Goal: Transaction & Acquisition: Obtain resource

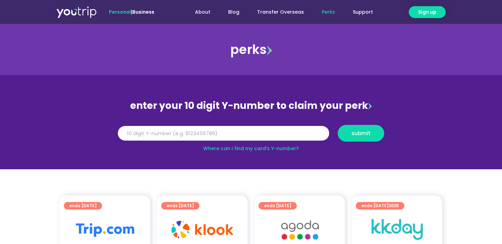
click at [250, 148] on link "Where can I find my card’s Y-number?" at bounding box center [251, 148] width 96 height 7
click at [210, 137] on input "Y Number" at bounding box center [223, 133] width 211 height 15
type input "8186906998"
click at [365, 134] on span "submit" at bounding box center [360, 133] width 19 height 5
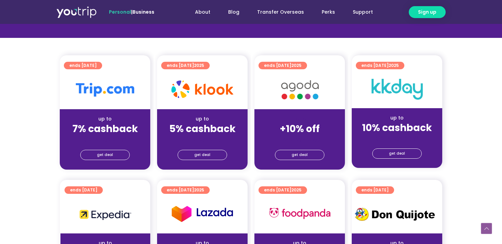
scroll to position [158, 0]
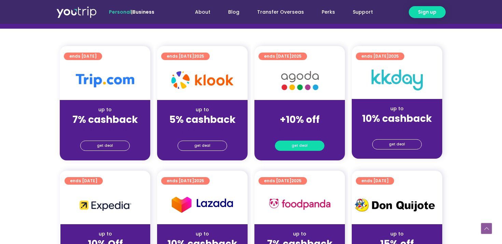
click at [304, 146] on span "get deal" at bounding box center [300, 146] width 16 height 10
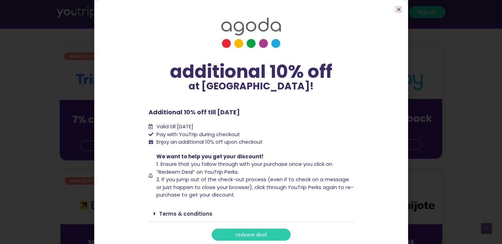
scroll to position [7, 0]
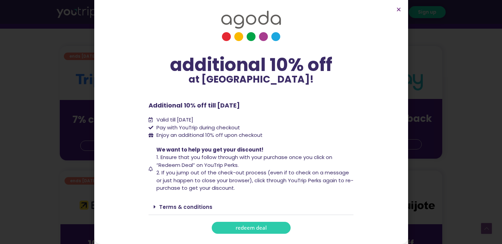
click at [244, 230] on span "redeem deal" at bounding box center [251, 227] width 31 height 5
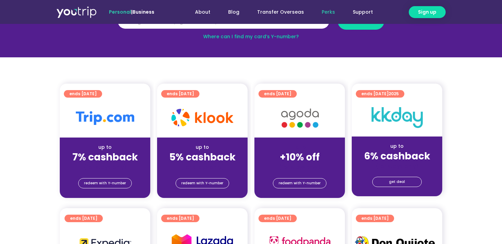
scroll to position [8, 0]
